Goal: Use online tool/utility: Utilize a website feature to perform a specific function

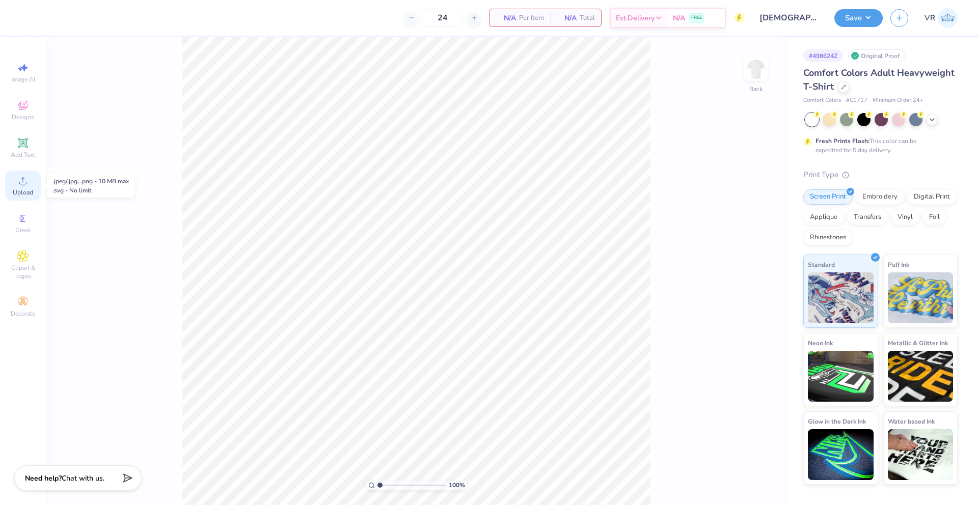
click at [21, 178] on icon at bounding box center [23, 181] width 12 height 12
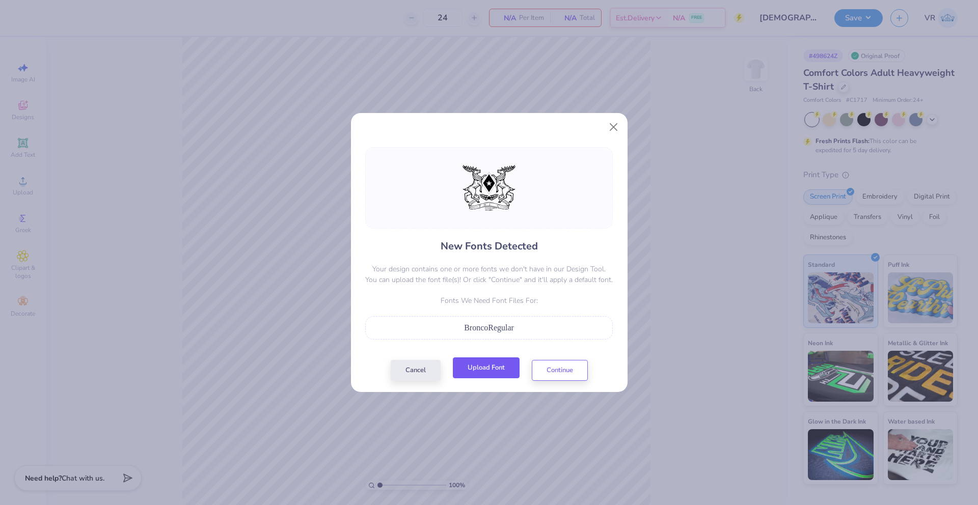
click at [482, 367] on button "Upload Font" at bounding box center [486, 368] width 67 height 21
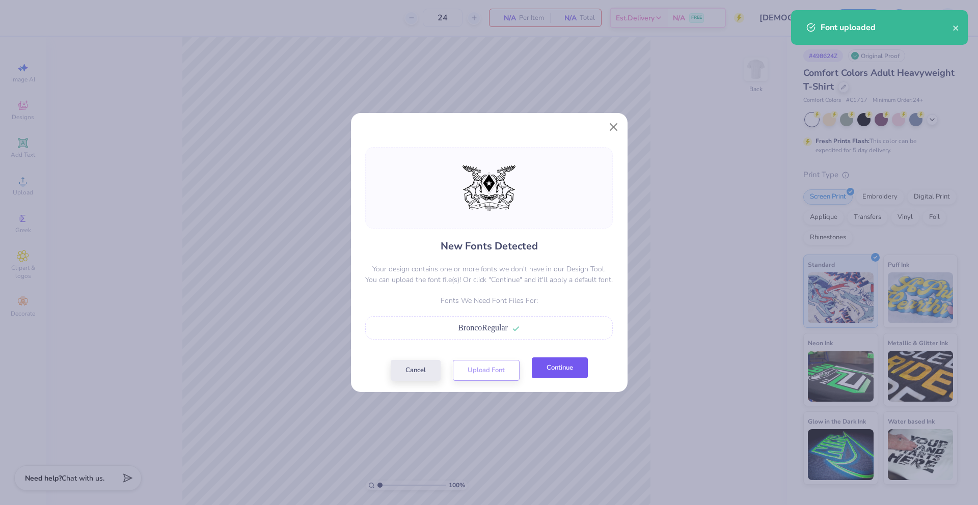
click at [551, 369] on button "Continue" at bounding box center [560, 368] width 56 height 21
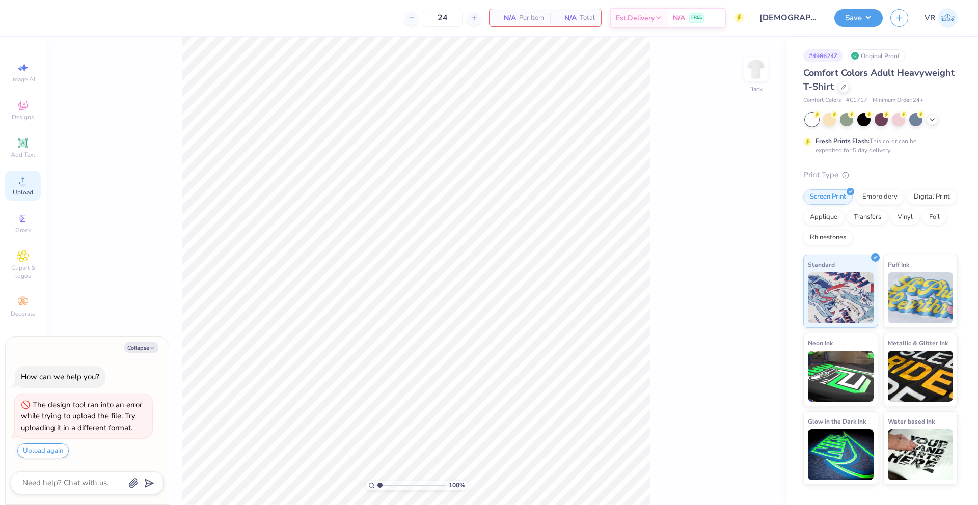
click at [34, 191] on div "Upload" at bounding box center [23, 186] width 36 height 30
click at [26, 189] on span "Upload" at bounding box center [23, 193] width 20 height 8
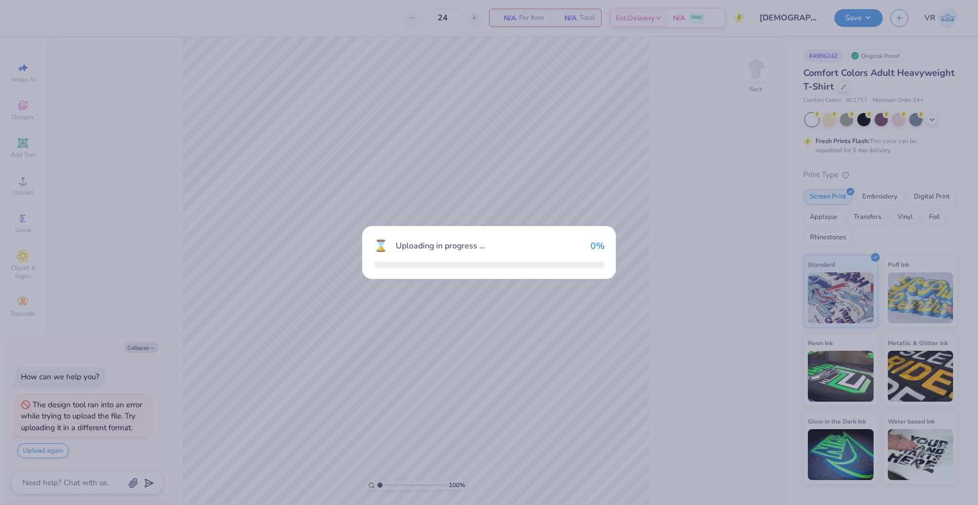
type textarea "x"
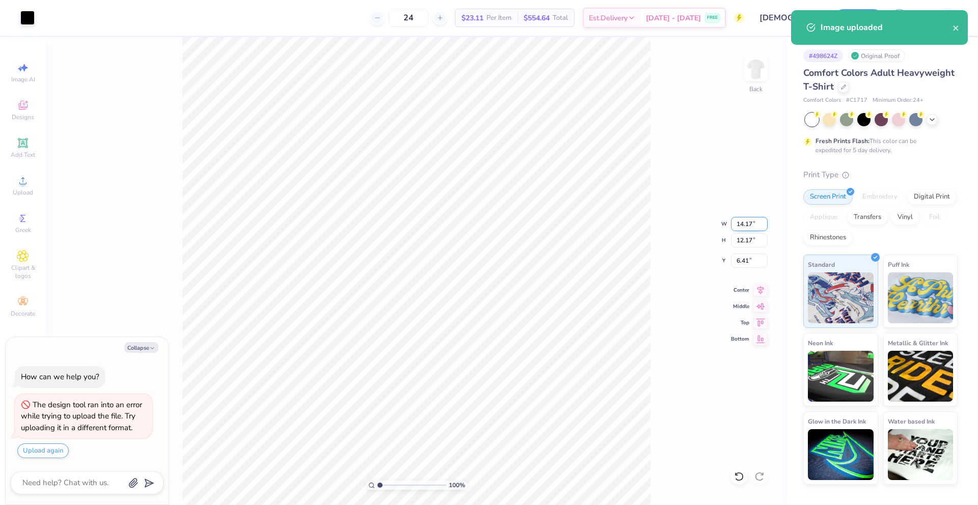
click at [745, 224] on input "14.17" at bounding box center [749, 224] width 37 height 14
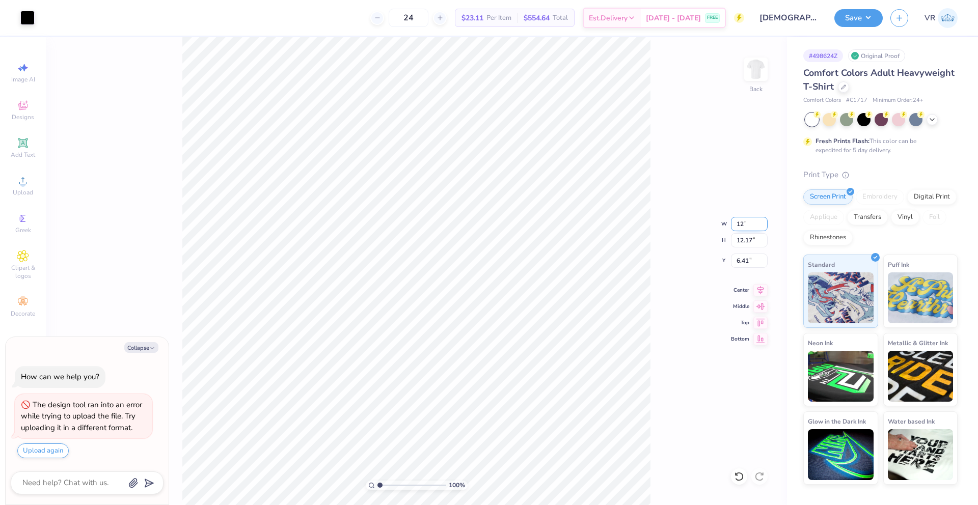
type input "12"
type textarea "x"
type input "12.00"
type input "10.31"
click at [746, 262] on input "7.35" at bounding box center [749, 261] width 37 height 14
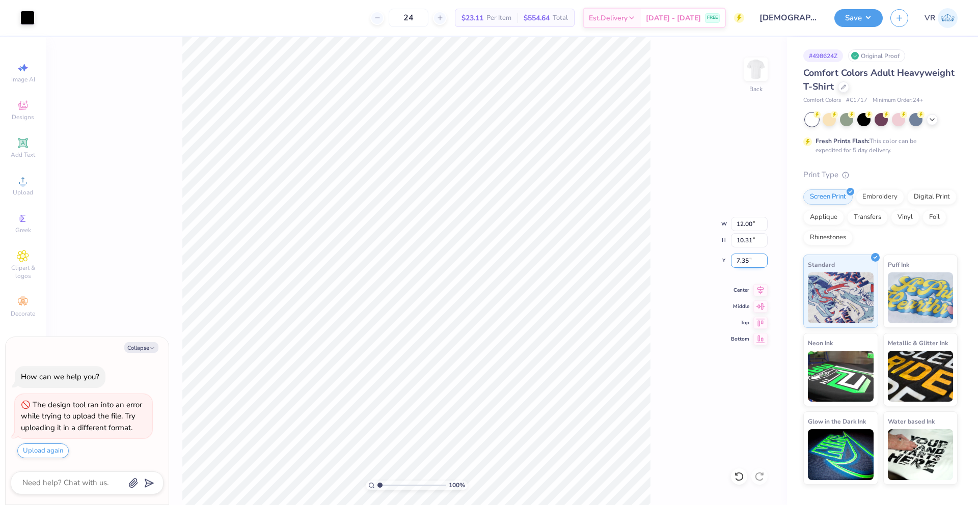
click at [746, 262] on input "7.35" at bounding box center [749, 261] width 37 height 14
type input "3"
type textarea "x"
type input "3.00"
click at [144, 351] on button "Collapse" at bounding box center [141, 347] width 34 height 11
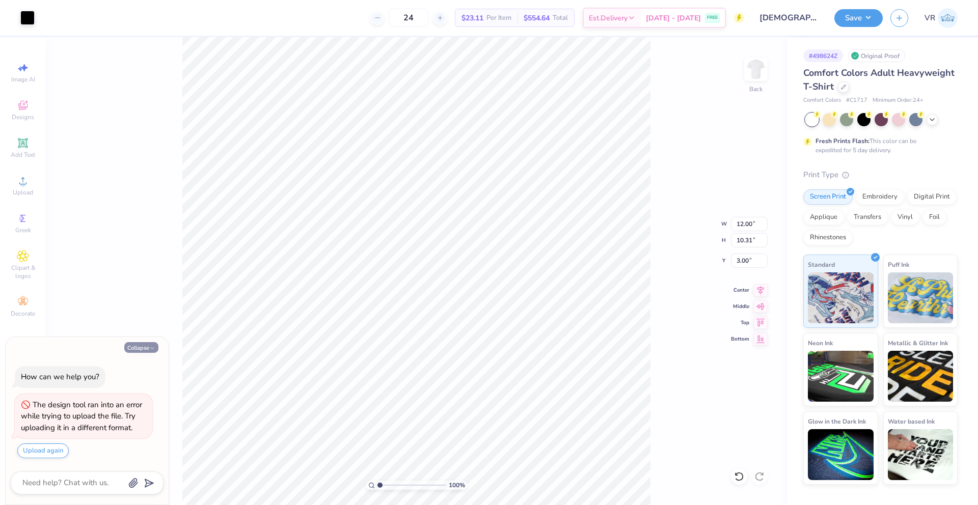
type textarea "x"
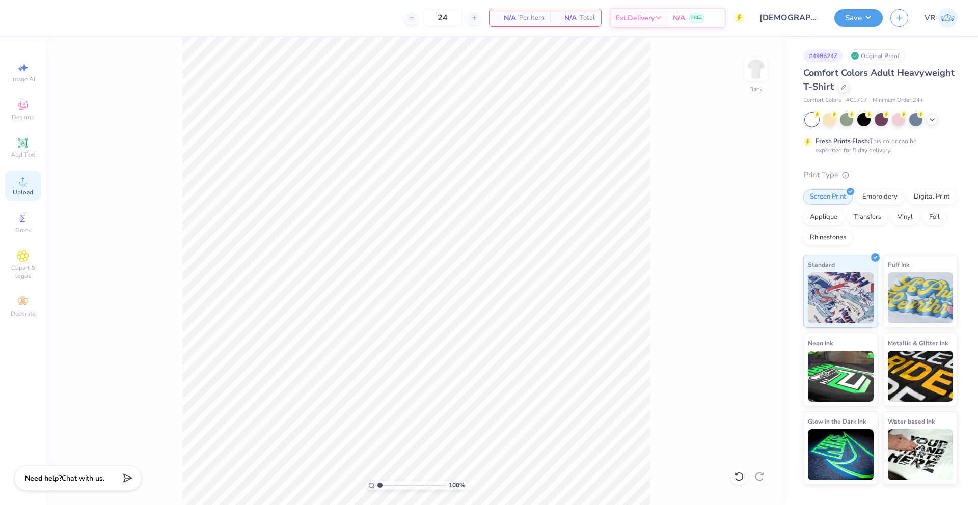
click at [20, 173] on div "Upload" at bounding box center [23, 186] width 36 height 30
click at [27, 183] on icon at bounding box center [23, 181] width 12 height 12
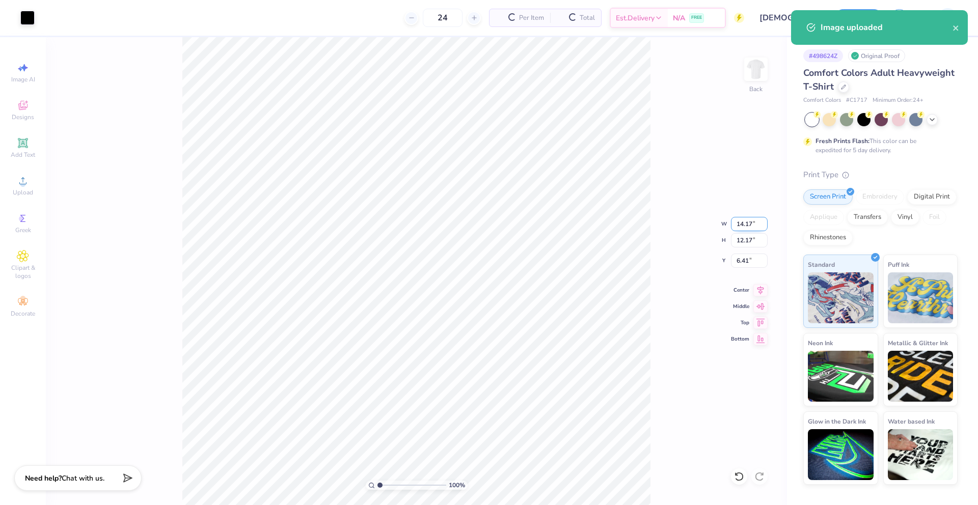
click at [744, 225] on input "14.17" at bounding box center [749, 224] width 37 height 14
type input "12.00"
type input "10.31"
click at [740, 259] on input "7.35" at bounding box center [749, 261] width 37 height 14
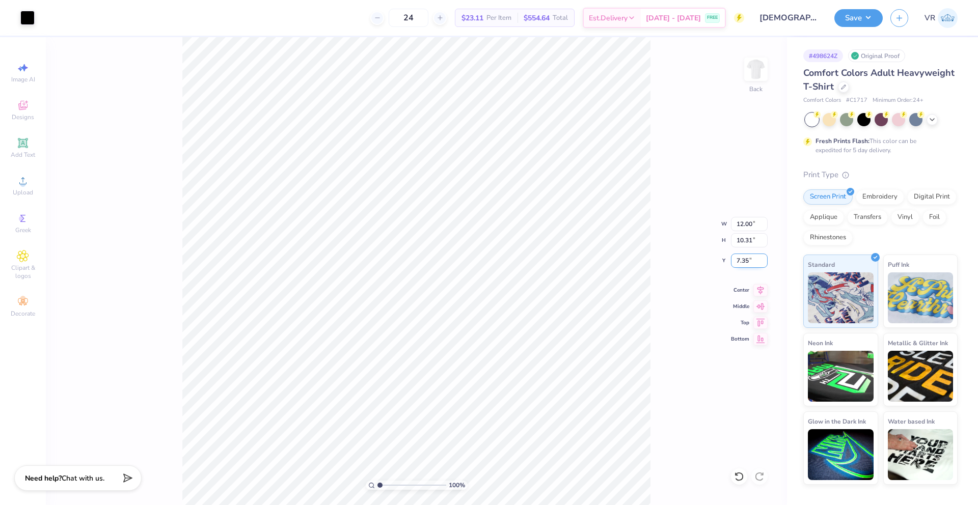
click at [740, 259] on input "7.35" at bounding box center [749, 261] width 37 height 14
type input "3.00"
click at [873, 18] on button "Save" at bounding box center [859, 17] width 48 height 18
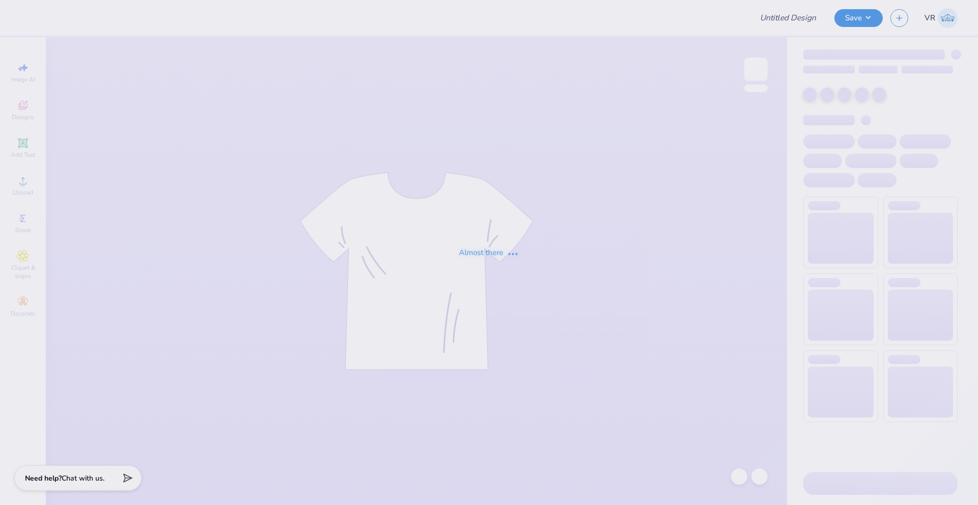
type input "[PERSON_NAME] : [GEOGRAPHIC_DATA]"
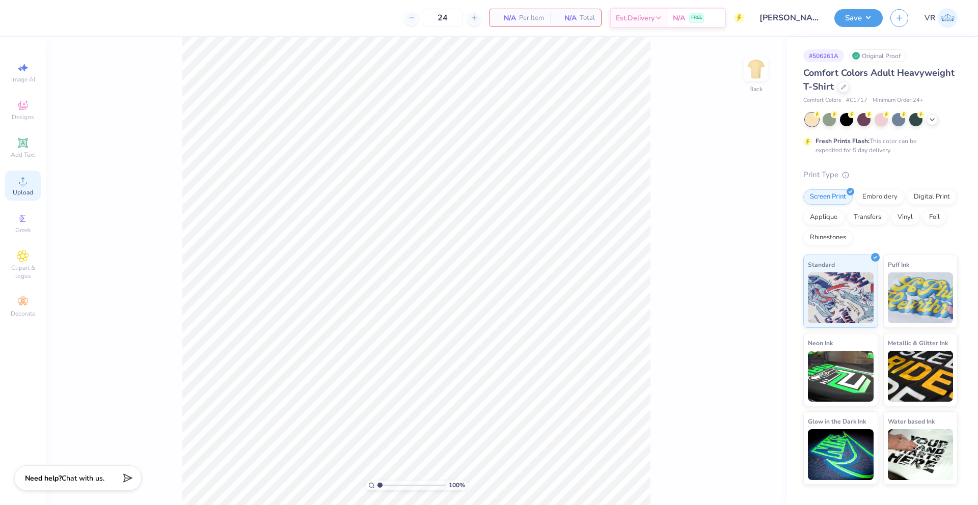
click at [22, 181] on icon at bounding box center [23, 181] width 12 height 12
click at [29, 194] on span "Upload" at bounding box center [23, 193] width 20 height 8
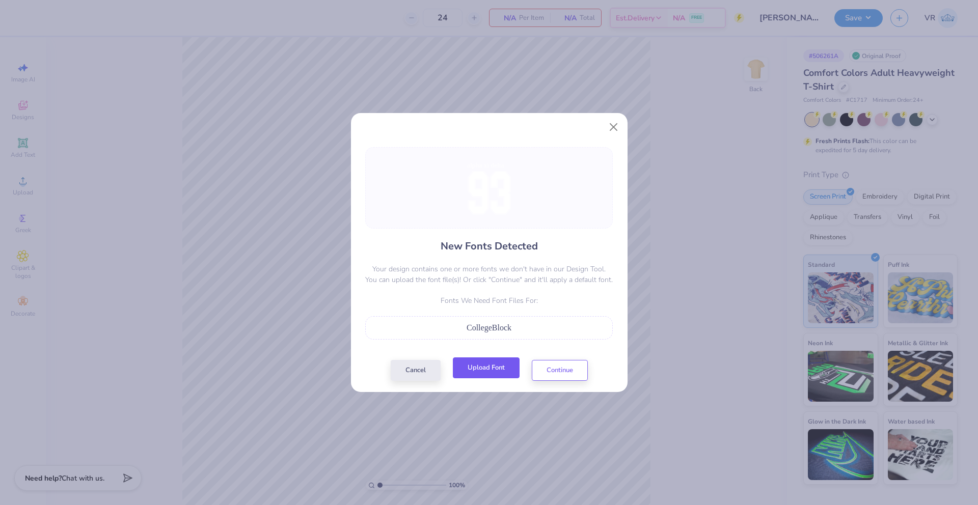
click at [483, 374] on button "Upload Font" at bounding box center [486, 368] width 67 height 21
click at [494, 372] on button "Upload Font" at bounding box center [486, 368] width 67 height 21
click at [562, 371] on button "Continue" at bounding box center [560, 368] width 56 height 21
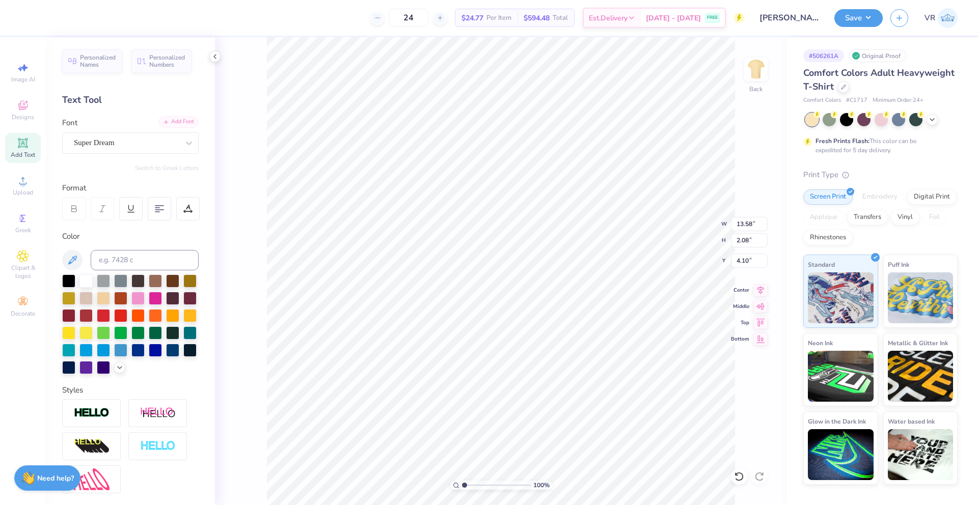
click at [175, 125] on div "Add Font" at bounding box center [178, 122] width 40 height 12
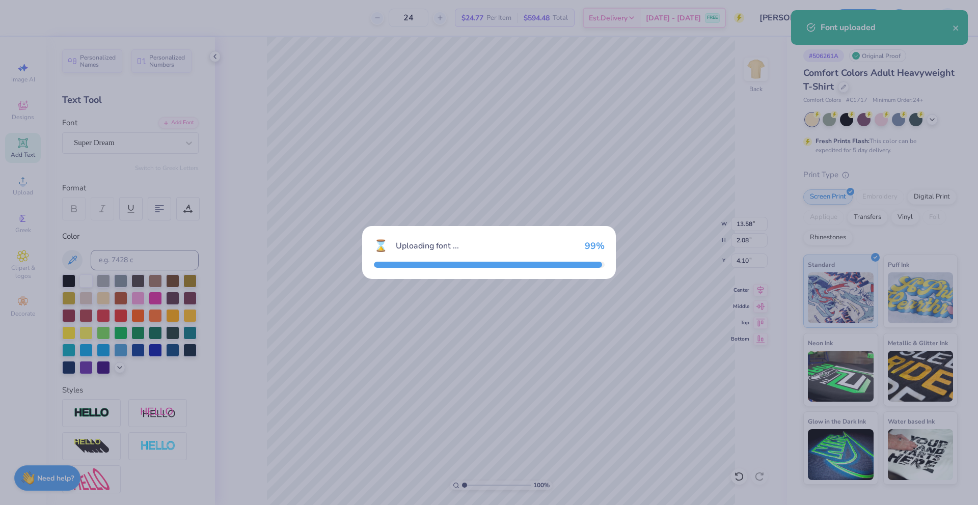
type input "14.15"
type input "1.72"
type input "4.19"
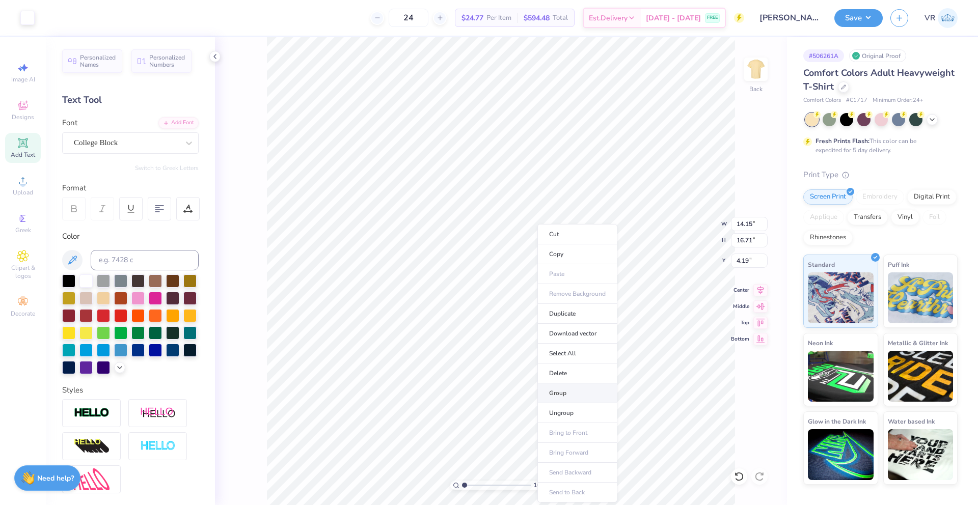
click at [572, 396] on li "Group" at bounding box center [577, 394] width 80 height 20
click at [742, 222] on input "14.15" at bounding box center [749, 224] width 37 height 14
type input "8.00"
type input "9.45"
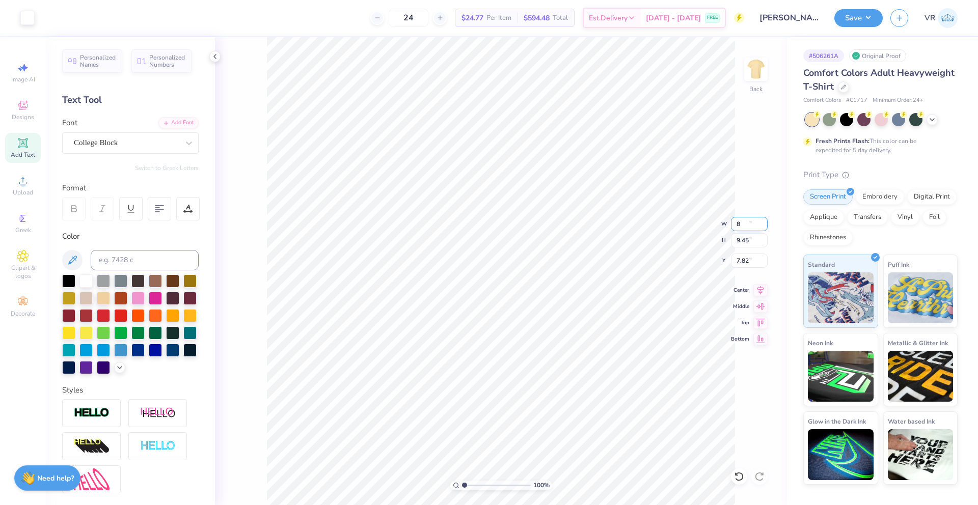
type input "7.82"
click at [740, 228] on input "8.00" at bounding box center [749, 224] width 37 height 14
type input "11.00"
type input "12.99"
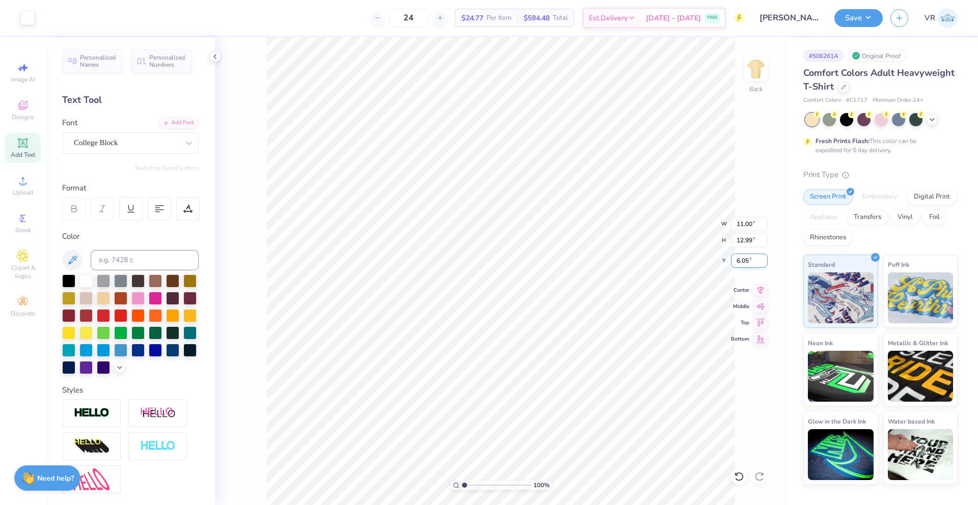
click at [745, 264] on input "6.05" at bounding box center [749, 261] width 37 height 14
type input "3.00"
